Goal: Task Accomplishment & Management: Manage account settings

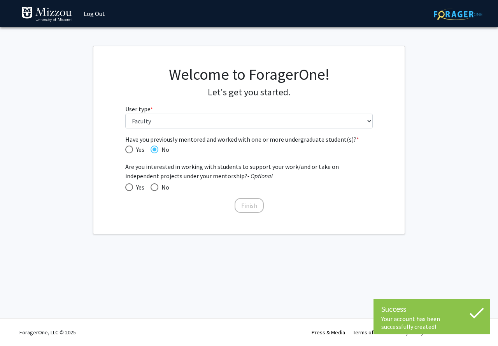
select select "5: faculty"
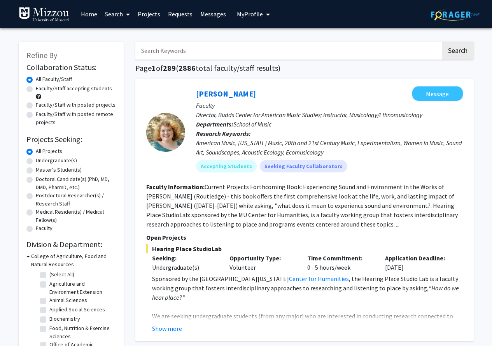
click at [251, 12] on span "My Profile" at bounding box center [250, 14] width 26 height 8
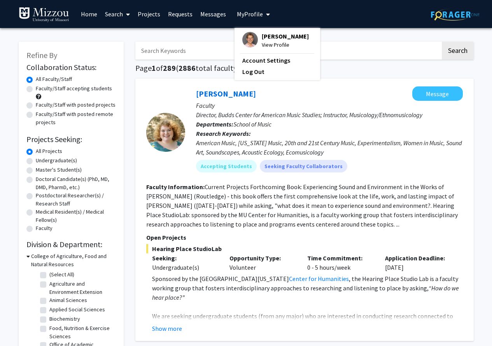
click at [269, 35] on span "[PERSON_NAME]" at bounding box center [285, 36] width 47 height 9
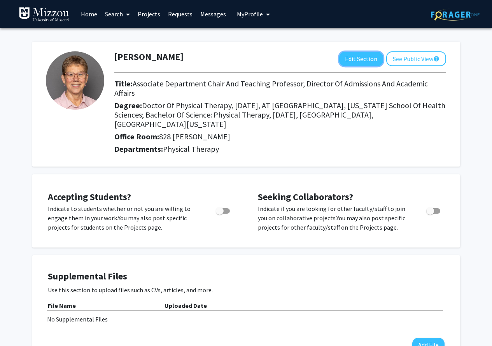
click at [364, 61] on button "Edit Section" at bounding box center [361, 59] width 44 height 14
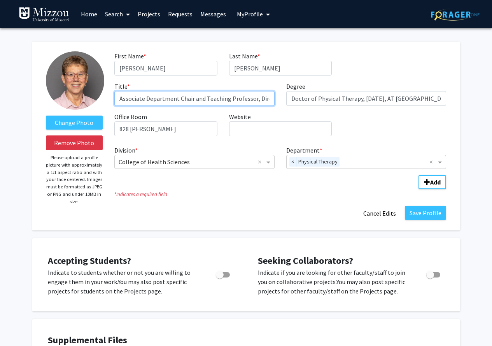
click at [274, 97] on input "Associate Department Chair and Teaching Professor, Director of Admissions and A…" at bounding box center [194, 98] width 160 height 15
click at [248, 99] on input "Associate Department Chair and Teaching Professor, Director of Admissions and A…" at bounding box center [194, 98] width 160 height 15
type input "Associate Department Chair and Teaching Professor, Director of Admissions"
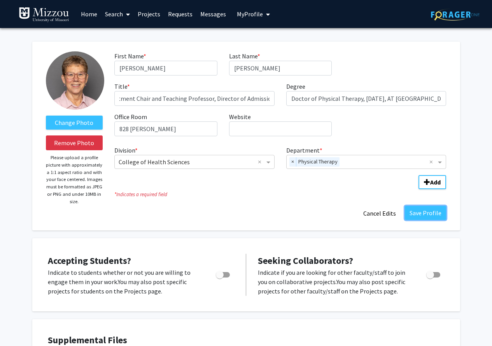
scroll to position [0, 0]
click at [432, 214] on button "Save Profile" at bounding box center [425, 213] width 41 height 14
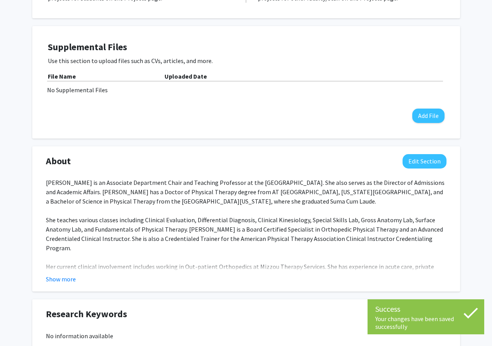
scroll to position [233, 0]
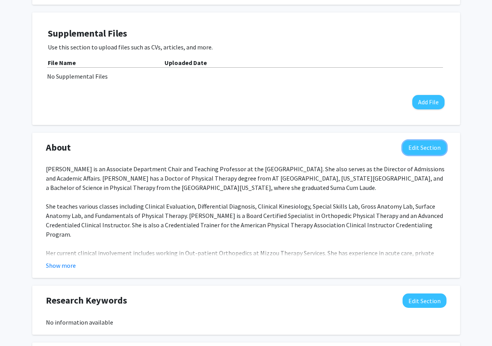
click at [426, 142] on button "Edit Section" at bounding box center [425, 147] width 44 height 14
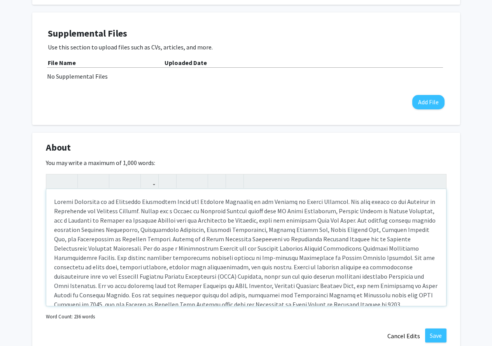
click at [139, 200] on div "Note to users with screen readers: Please deactivate our accessibility plugin f…" at bounding box center [246, 247] width 400 height 117
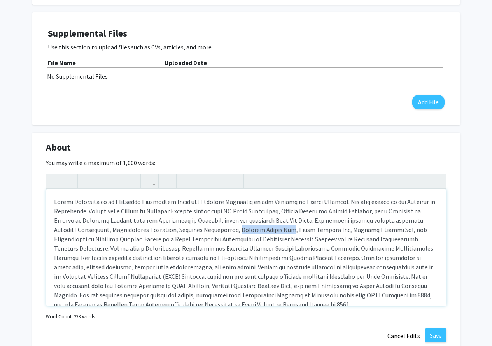
drag, startPoint x: 239, startPoint y: 221, endPoint x: 196, endPoint y: 223, distance: 42.4
click at [196, 223] on div "Note to users with screen readers: Please deactivate our accessibility plugin f…" at bounding box center [246, 247] width 400 height 117
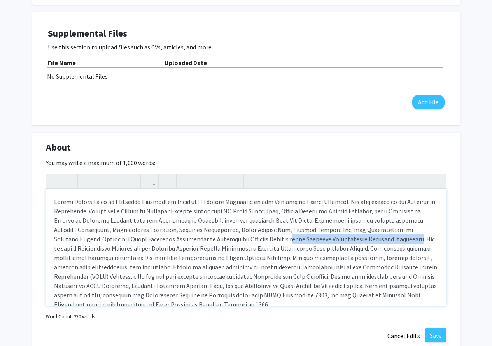
drag, startPoint x: 333, startPoint y: 228, endPoint x: 209, endPoint y: 233, distance: 124.2
click at [209, 233] on div "Note to users with screen readers: Please deactivate our accessibility plugin f…" at bounding box center [246, 247] width 400 height 117
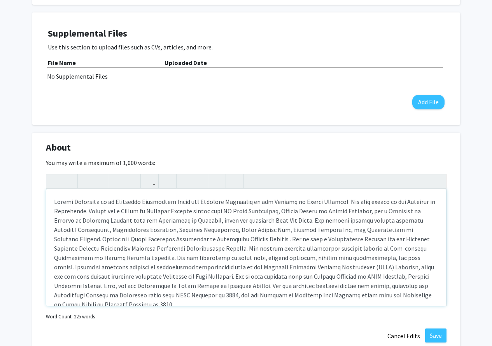
click at [207, 231] on p "Note to users with screen readers: Please deactivate our accessibility plugin f…" at bounding box center [246, 253] width 384 height 112
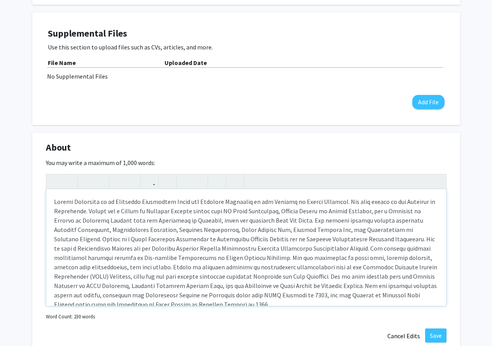
click at [367, 246] on p "Note to users with screen readers: Please deactivate our accessibility plugin f…" at bounding box center [246, 253] width 384 height 112
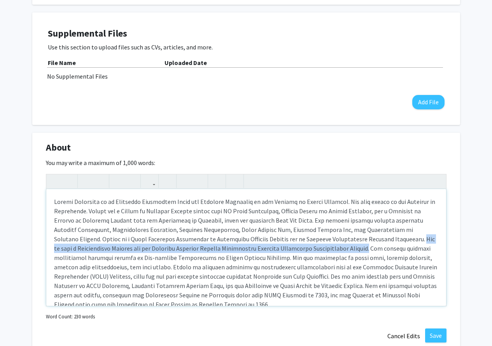
drag, startPoint x: 273, startPoint y: 240, endPoint x: 336, endPoint y: 230, distance: 63.8
click at [336, 230] on p "Note to users with screen readers: Please deactivate our accessibility plugin f…" at bounding box center [246, 253] width 384 height 112
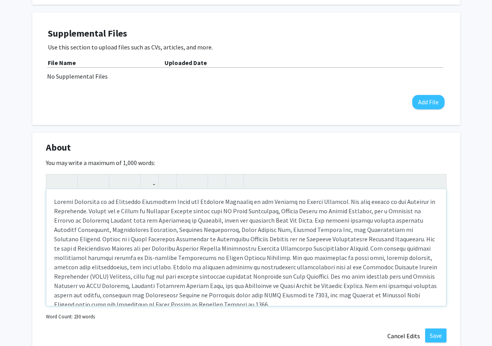
type textarea "<p>[PERSON_NAME] is an Associate Department Chair and Teaching Professor at the…"
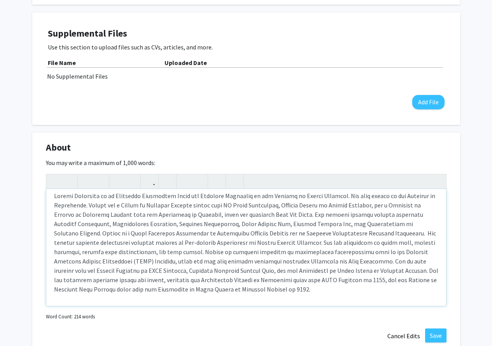
scroll to position [8, 0]
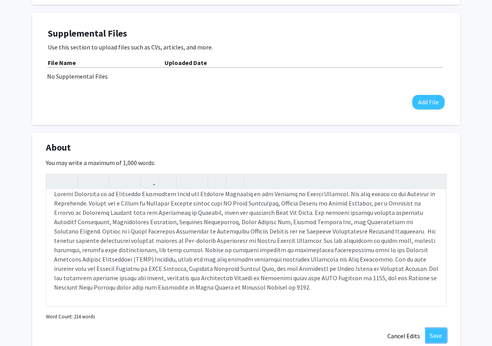
click at [441, 328] on button "Save" at bounding box center [435, 335] width 21 height 14
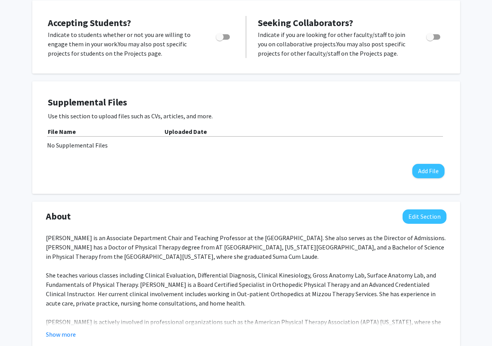
scroll to position [194, 0]
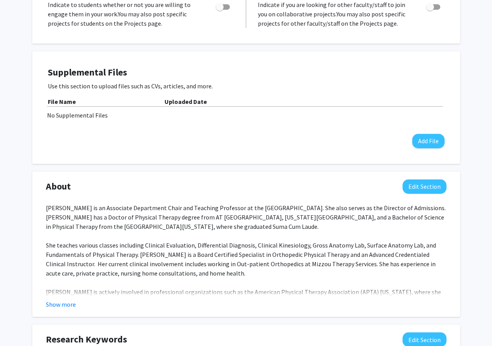
click at [322, 203] on p "[PERSON_NAME] is an Associate Department Chair and Teaching Professor at the [G…" at bounding box center [246, 273] width 401 height 140
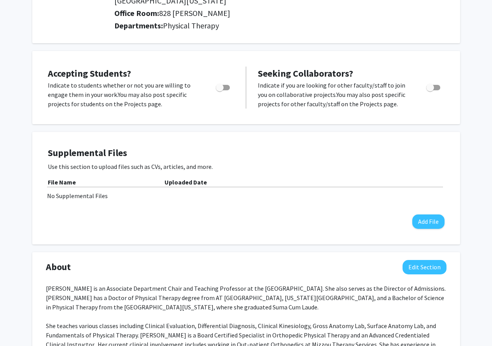
scroll to position [0, 0]
